Goal: Navigation & Orientation: Find specific page/section

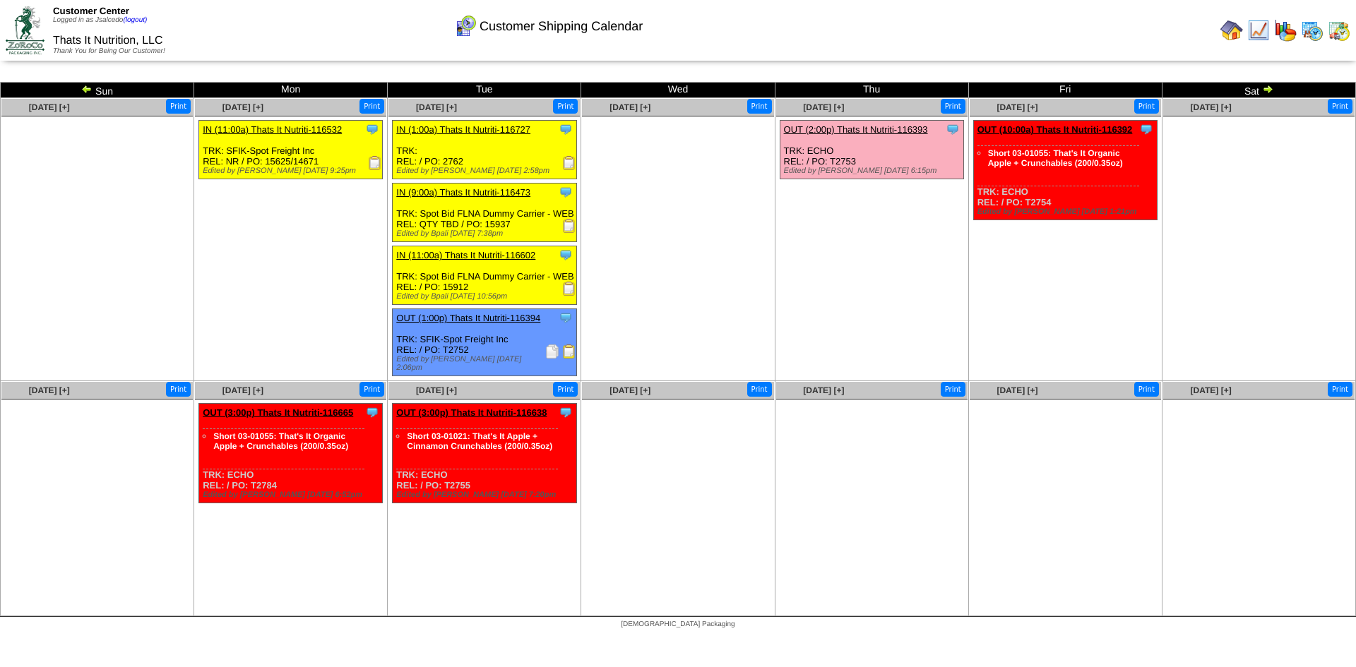
click at [1236, 33] on img at bounding box center [1231, 30] width 23 height 23
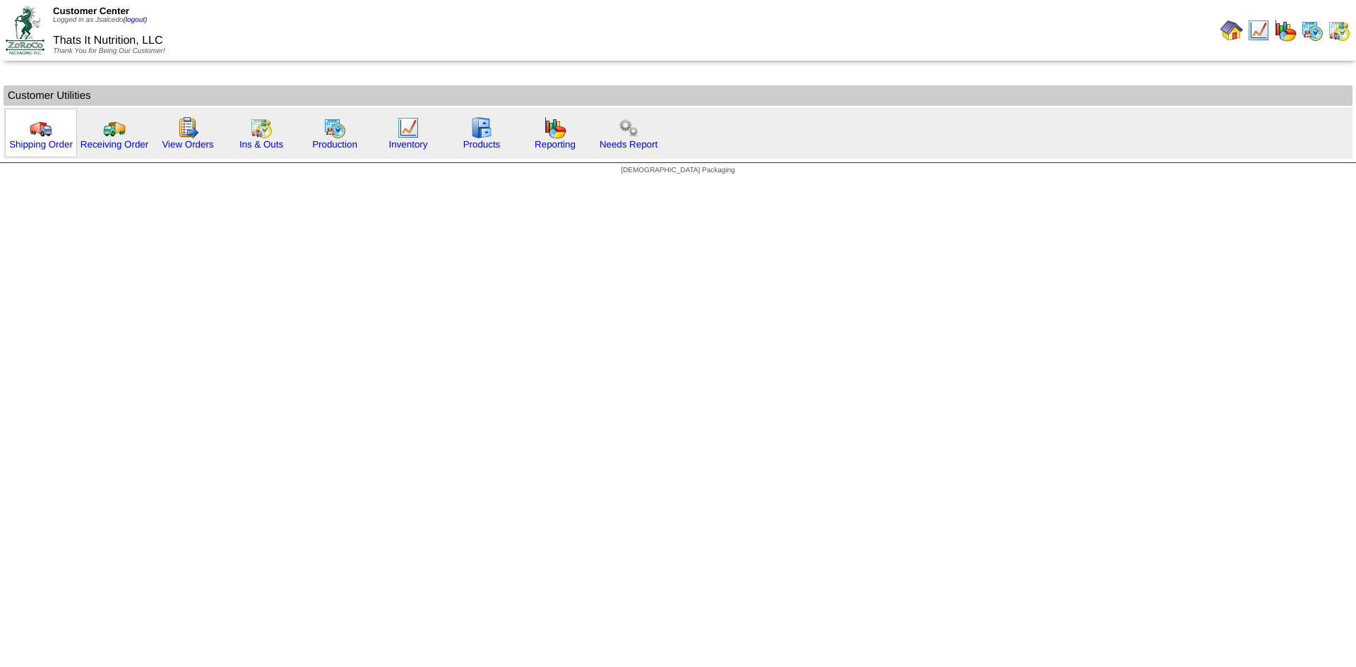
click at [44, 122] on img at bounding box center [41, 128] width 23 height 23
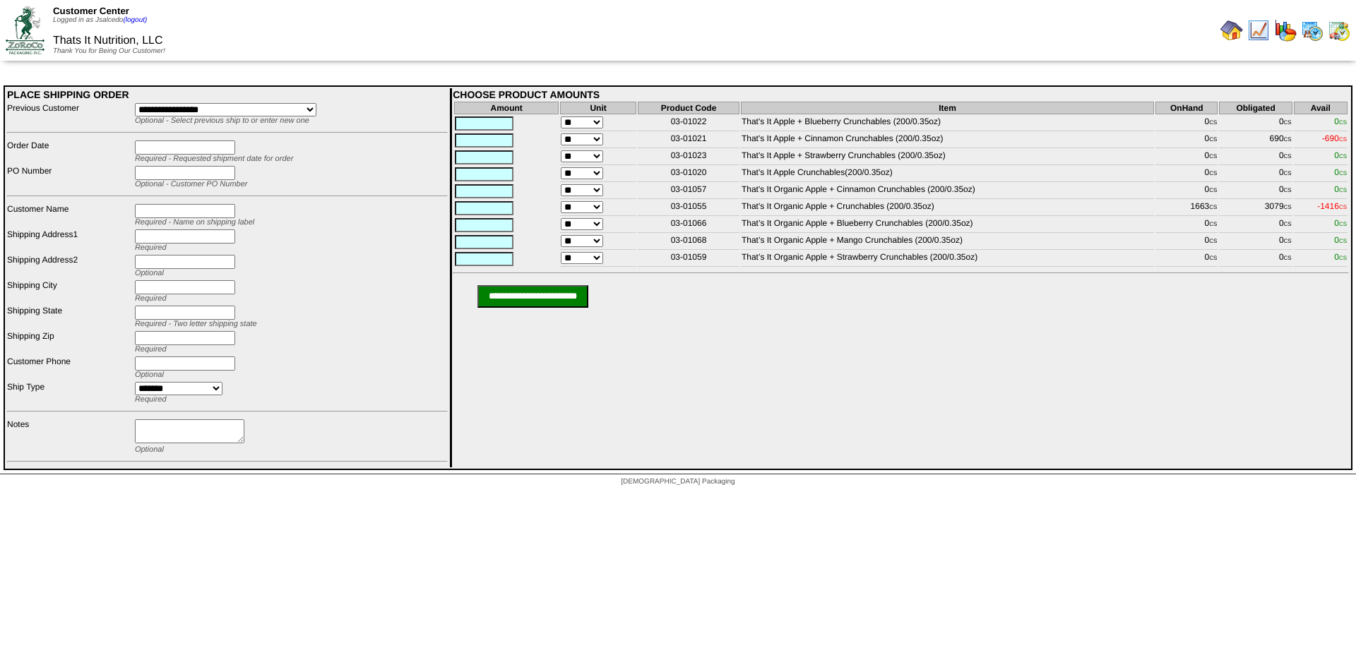
click at [1337, 32] on img at bounding box center [1338, 30] width 23 height 23
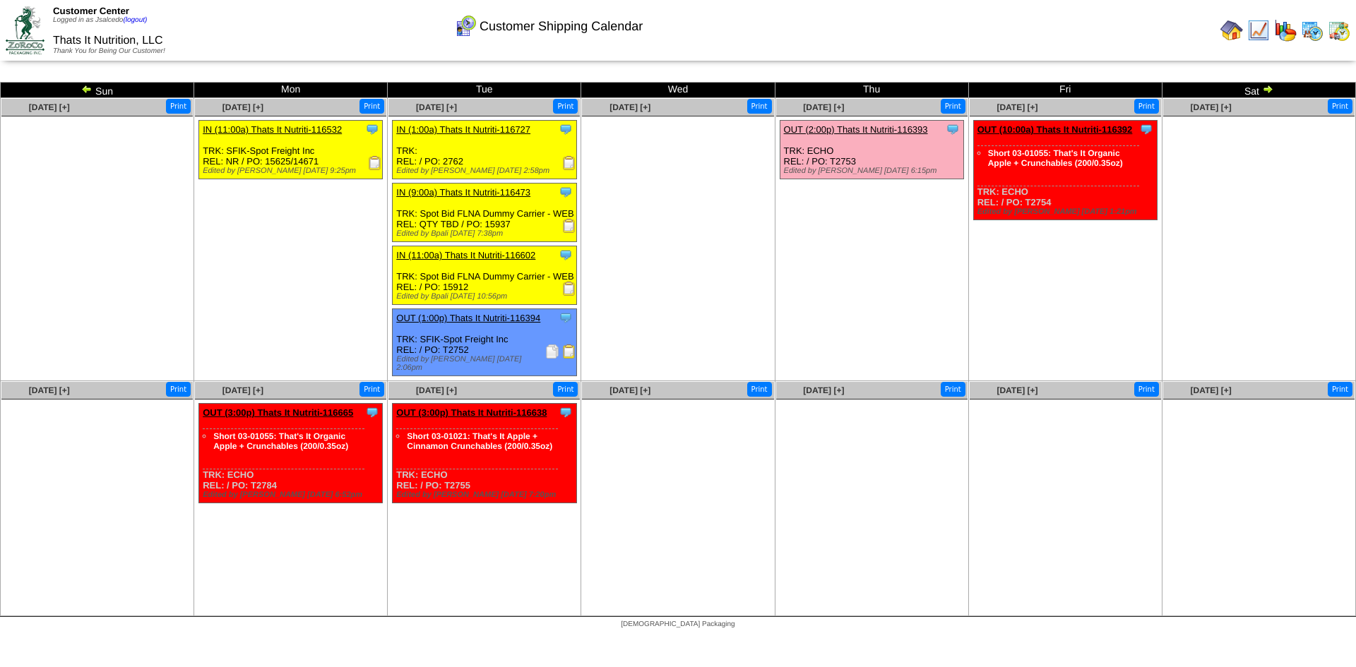
click at [1315, 35] on img at bounding box center [1312, 30] width 23 height 23
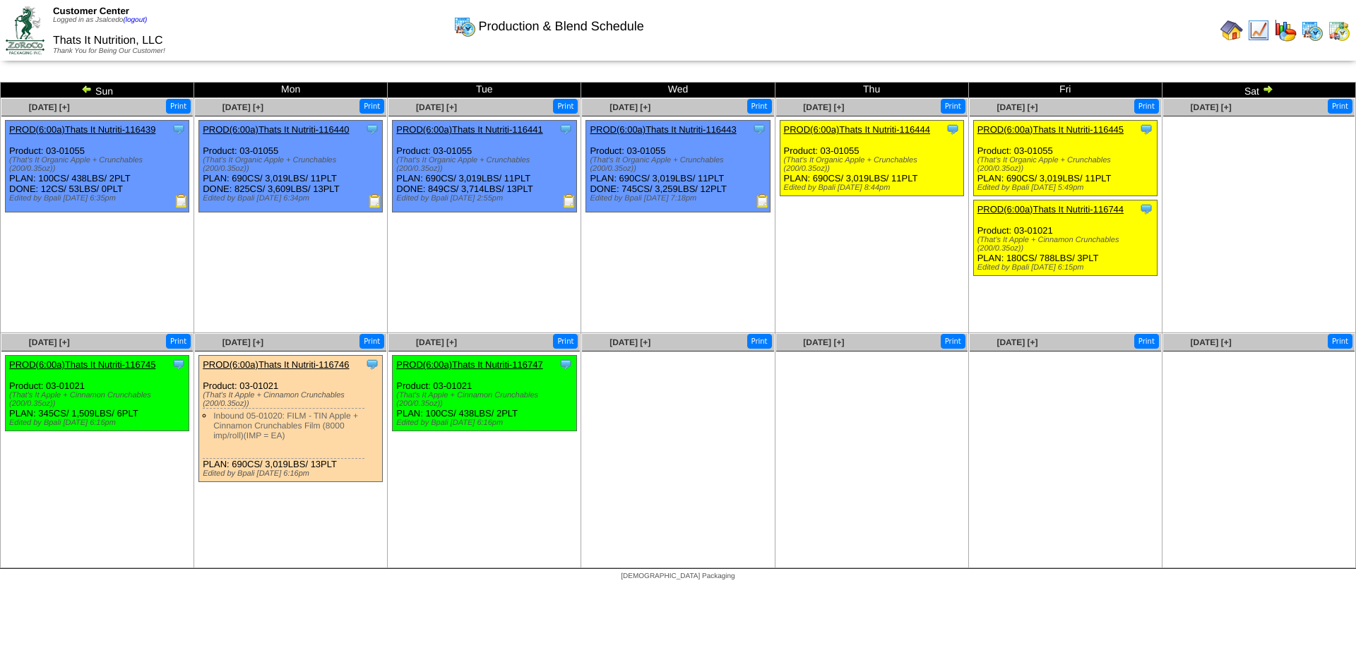
click at [82, 83] on img at bounding box center [86, 88] width 11 height 11
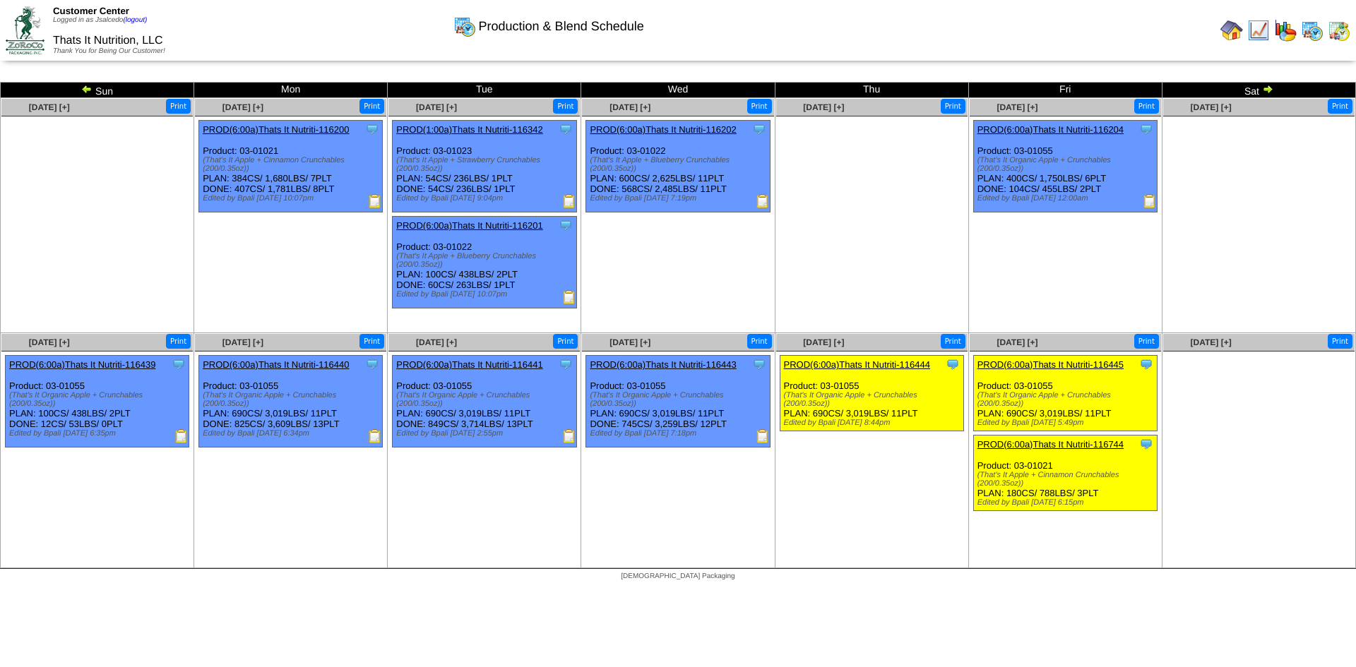
click at [86, 88] on img at bounding box center [86, 88] width 11 height 11
